Goal: Find specific page/section: Find specific page/section

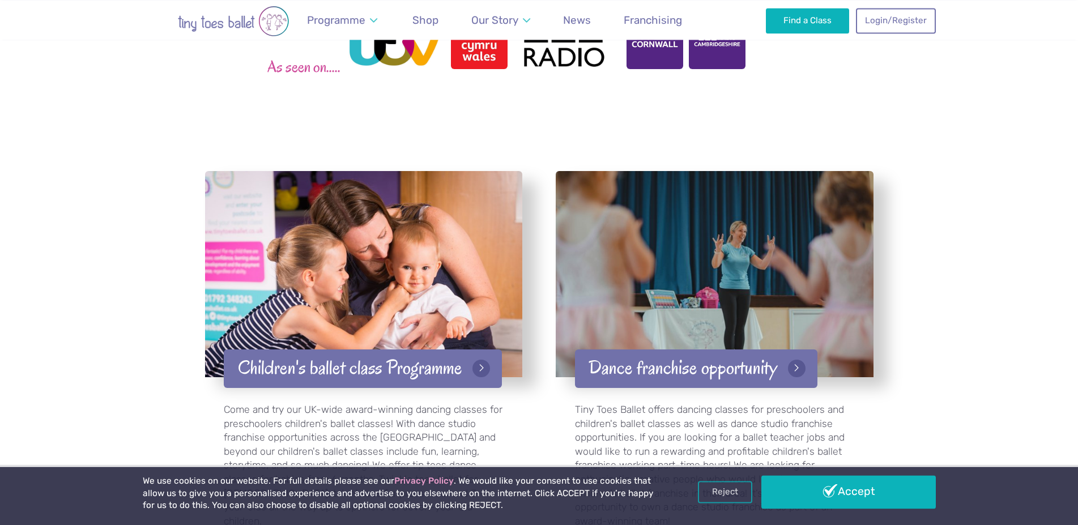
scroll to position [1915, 0]
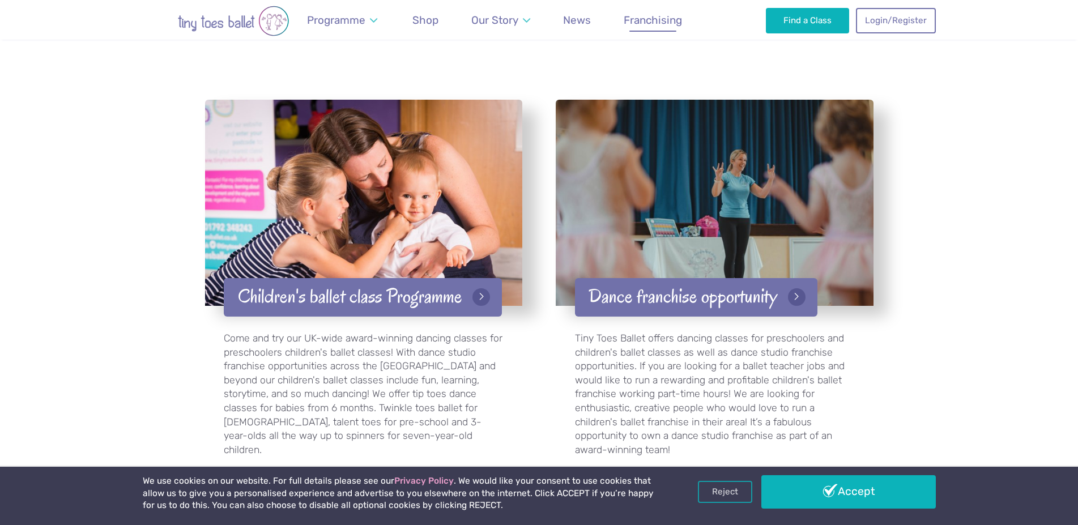
click at [646, 20] on span "Franchising" at bounding box center [653, 20] width 58 height 13
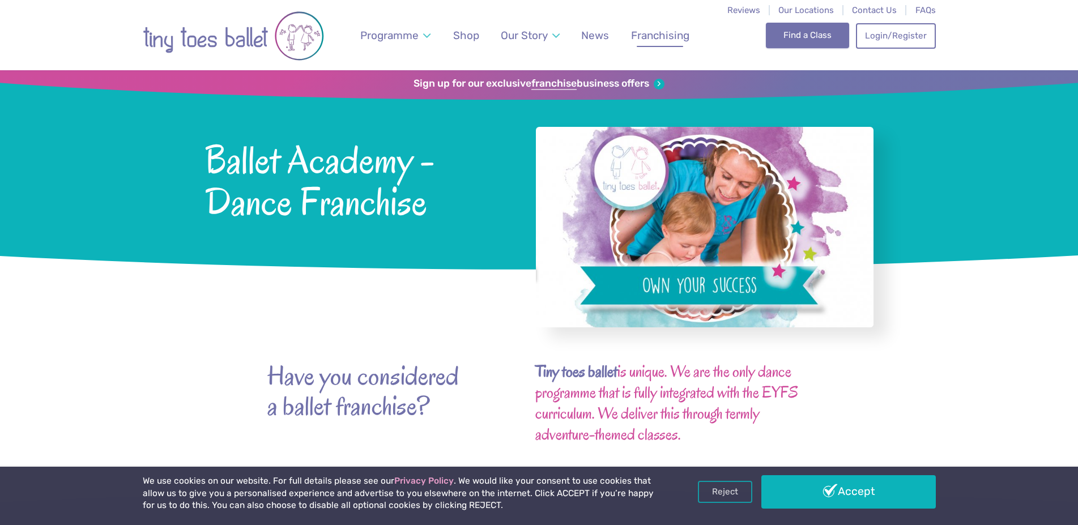
click at [803, 32] on link "Find a Class" at bounding box center [807, 35] width 83 height 25
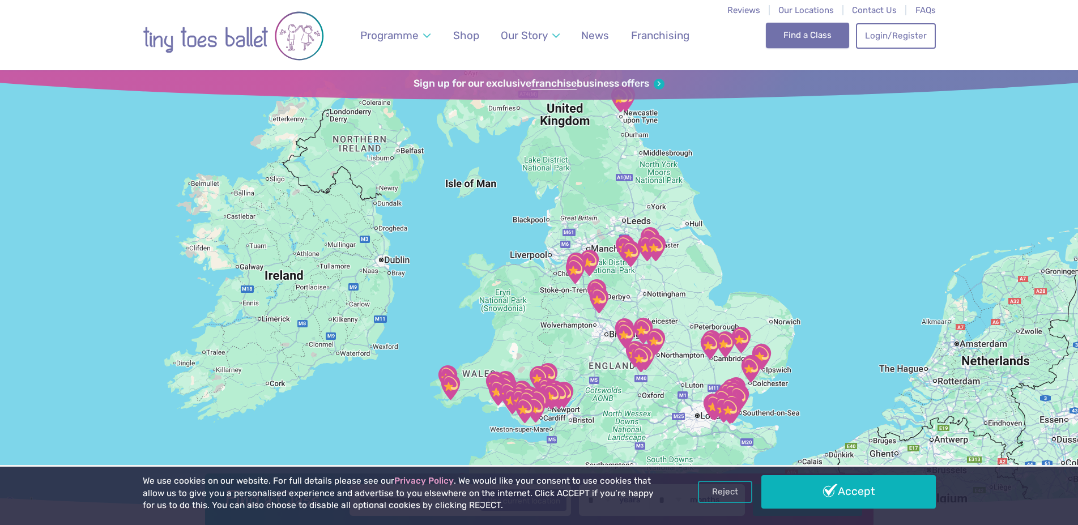
click at [812, 38] on link "Find a Class" at bounding box center [807, 35] width 83 height 25
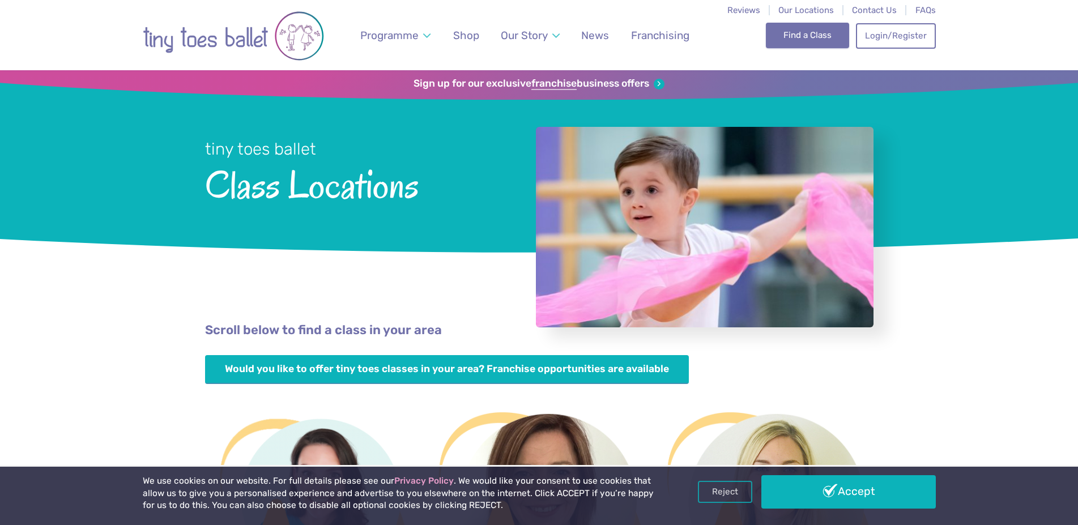
click at [802, 40] on link "Find a Class" at bounding box center [807, 35] width 83 height 25
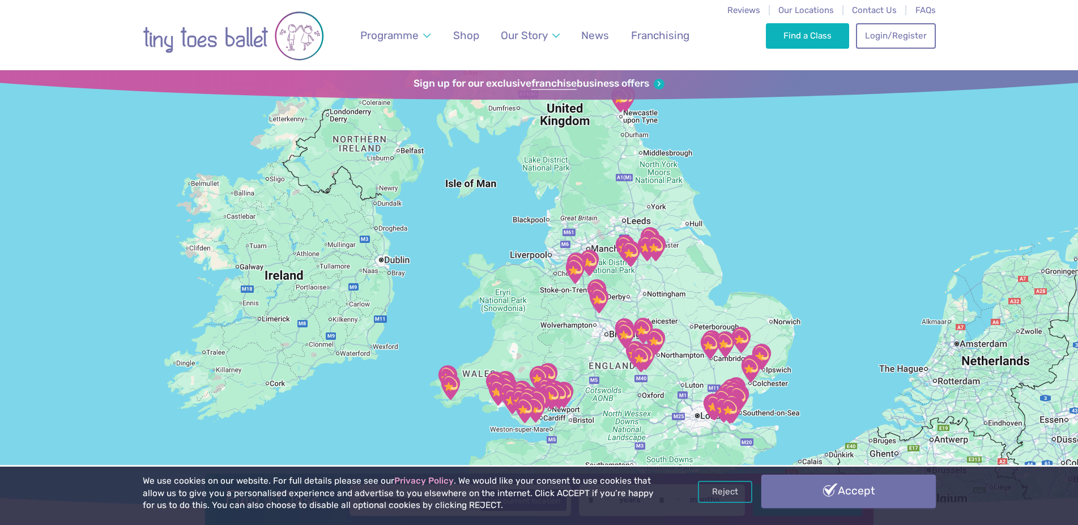
click at [877, 493] on link "Accept" at bounding box center [848, 491] width 174 height 33
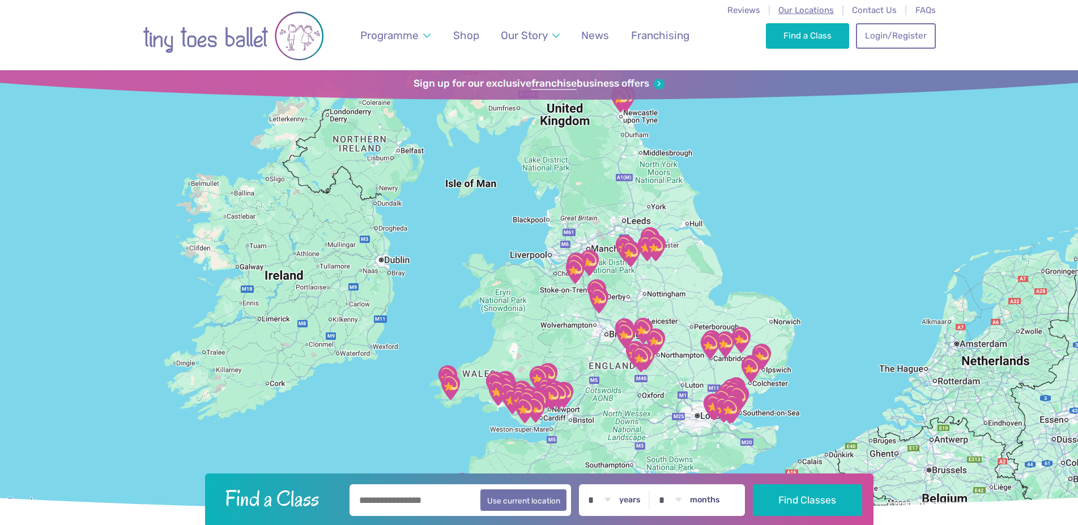
click at [793, 10] on span "Our Locations" at bounding box center [805, 10] width 55 height 10
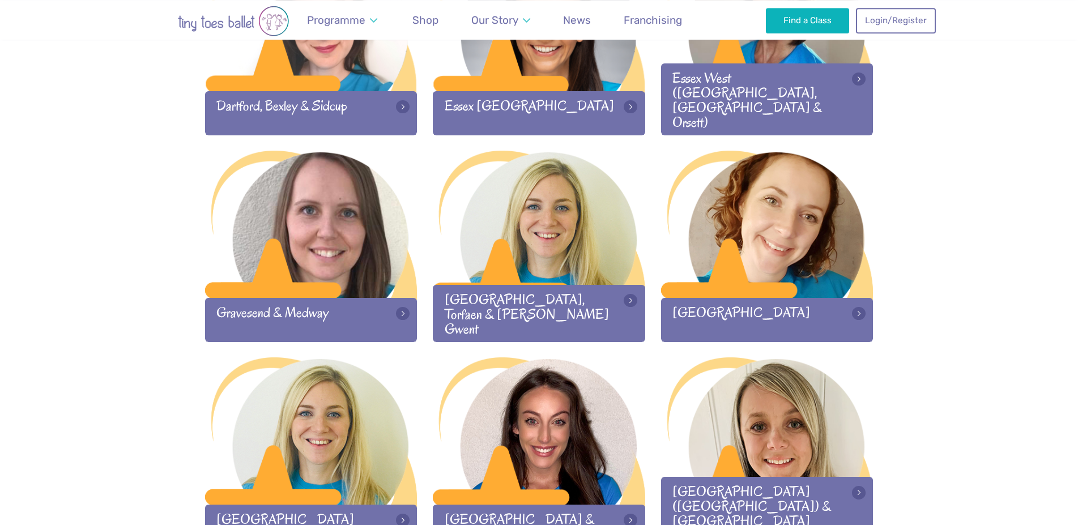
scroll to position [1019, 0]
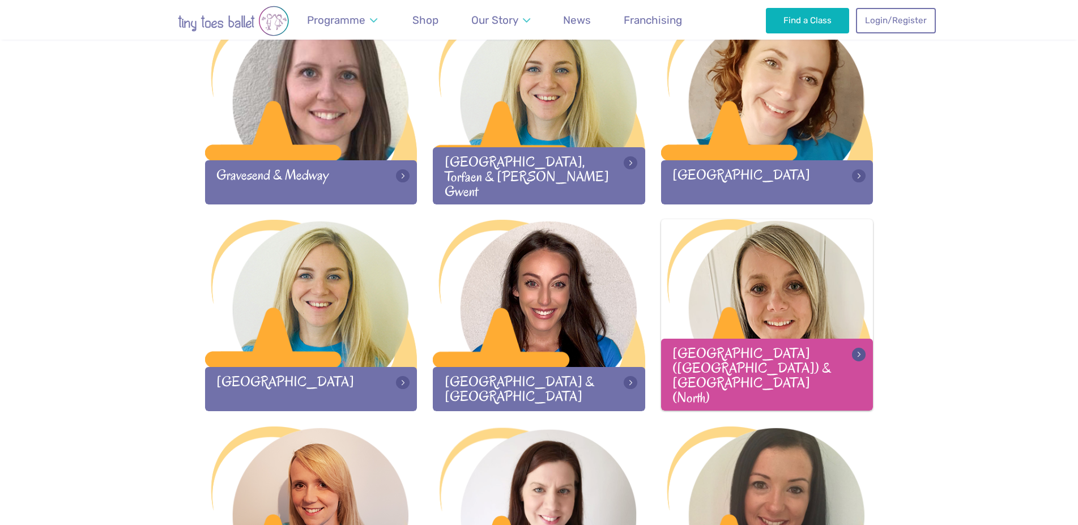
click at [793, 357] on div at bounding box center [767, 294] width 212 height 150
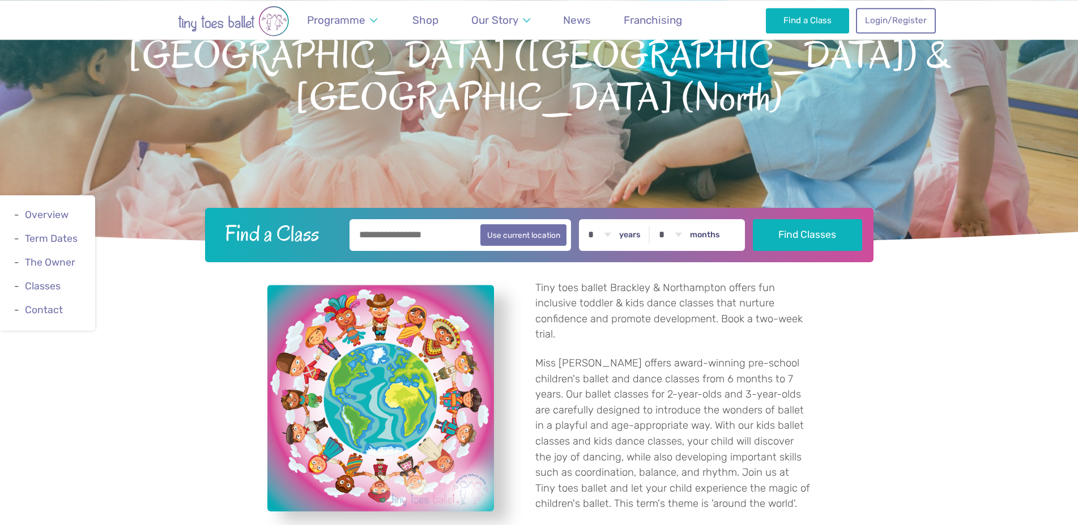
scroll to position [204, 0]
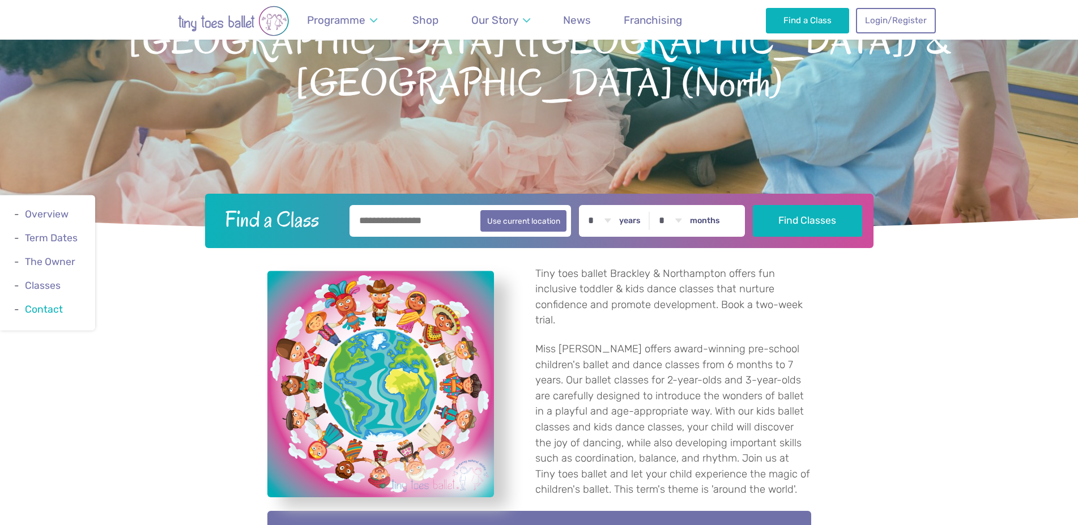
click at [39, 313] on link "Contact" at bounding box center [44, 309] width 38 height 11
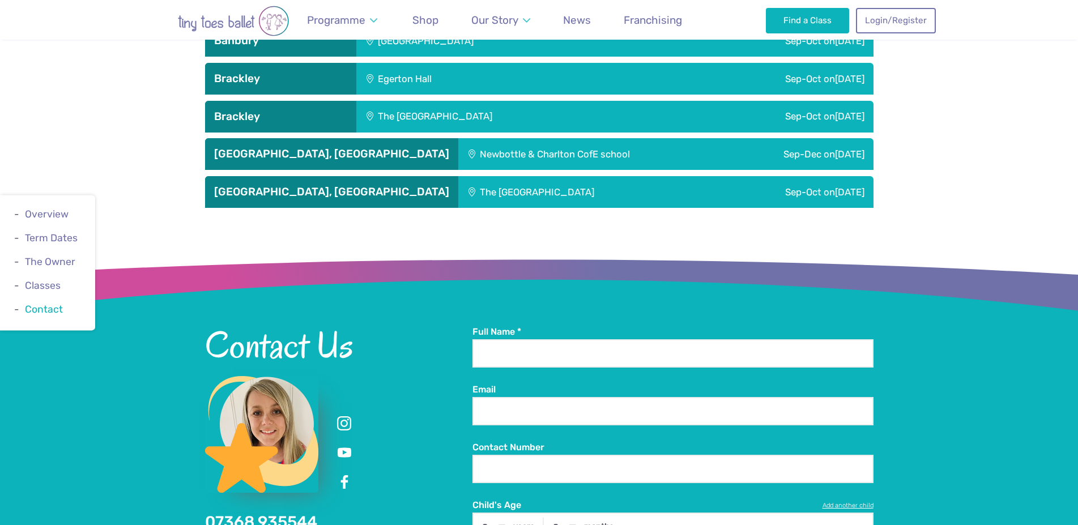
scroll to position [1586, 0]
